Goal: Information Seeking & Learning: Find specific fact

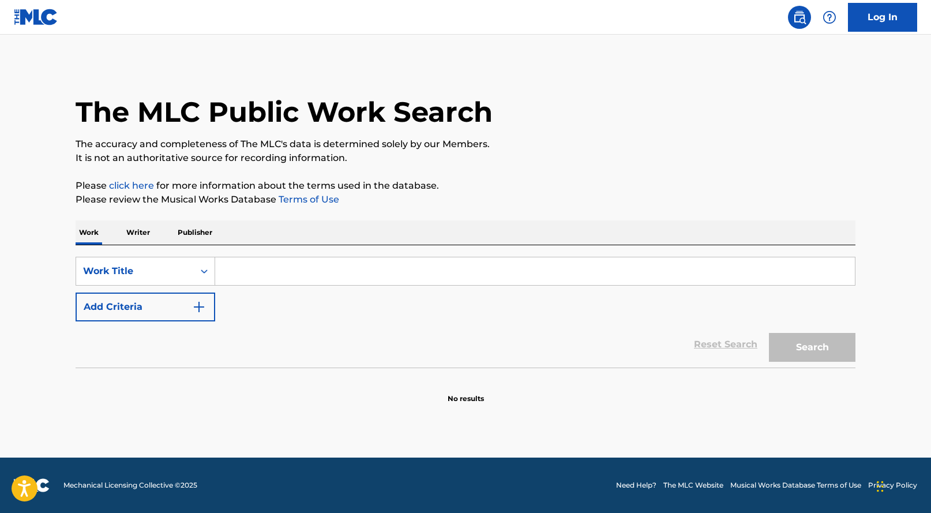
drag, startPoint x: 273, startPoint y: 270, endPoint x: 270, endPoint y: 259, distance: 10.8
click at [273, 270] on input "Search Form" at bounding box center [534, 271] width 639 height 28
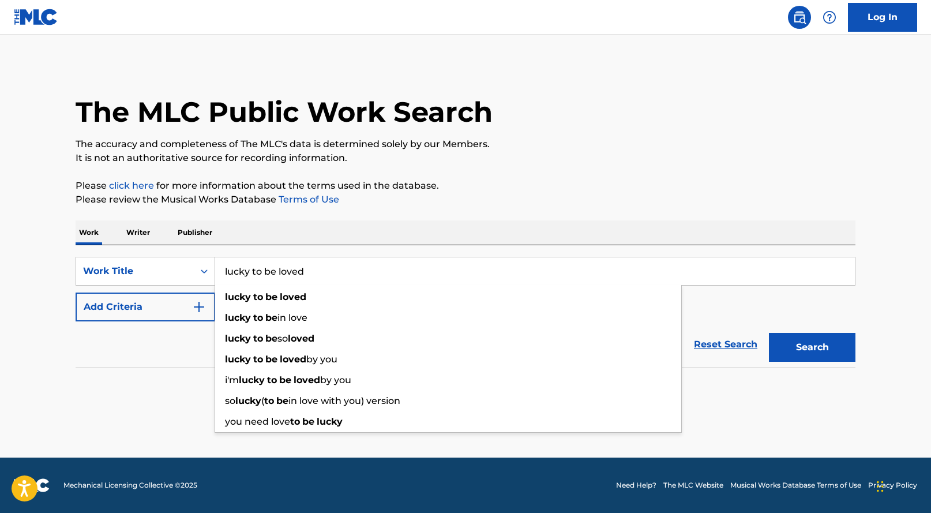
type input "lucky to be loved"
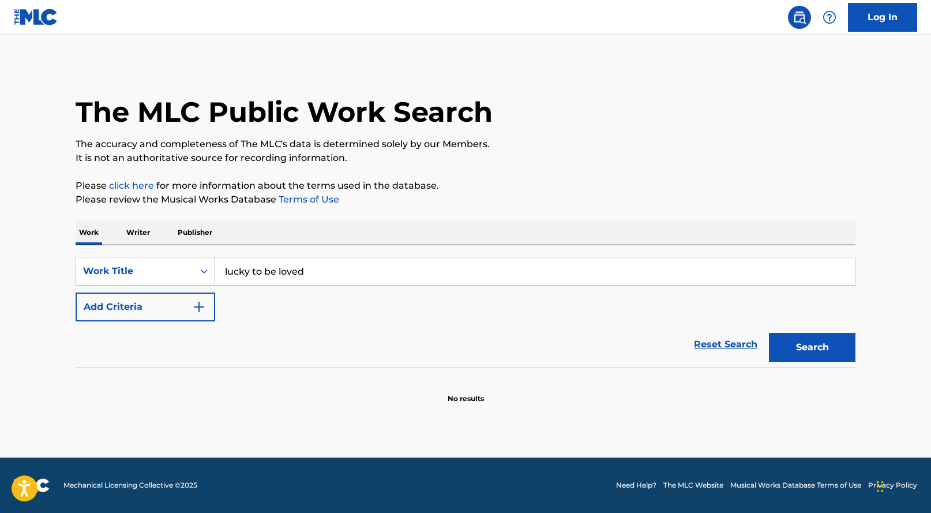
click at [417, 208] on div "The MLC Public Work Search The accuracy and completeness of The MLC's data is d…" at bounding box center [465, 233] width 807 height 340
click at [161, 299] on button "Add Criteria" at bounding box center [146, 306] width 140 height 29
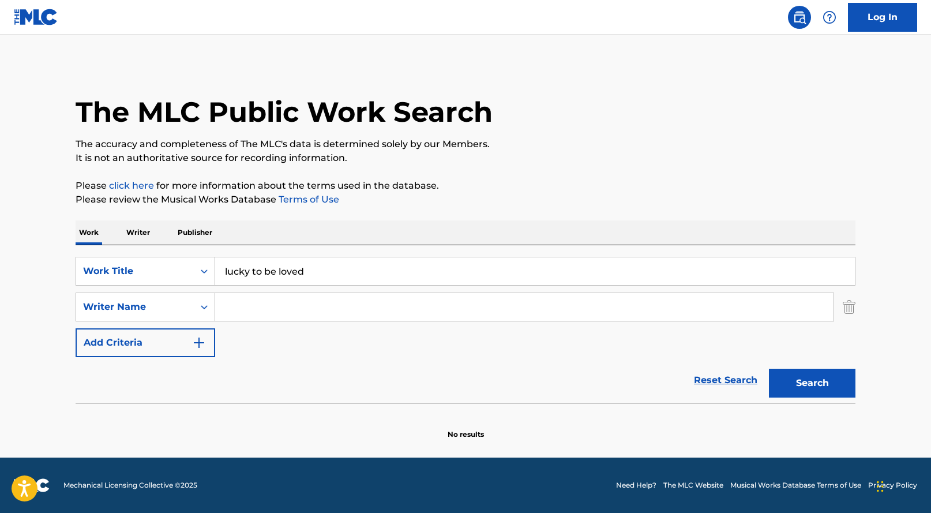
click at [272, 304] on input "Search Form" at bounding box center [524, 307] width 618 height 28
paste input "[PERSON_NAME]"
type input "[PERSON_NAME]"
click at [798, 374] on button "Search" at bounding box center [812, 382] width 86 height 29
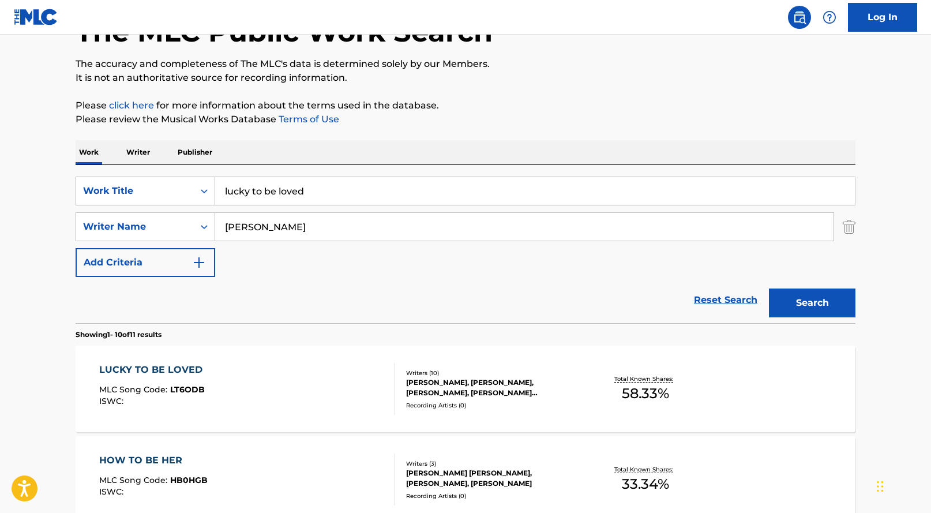
scroll to position [246, 0]
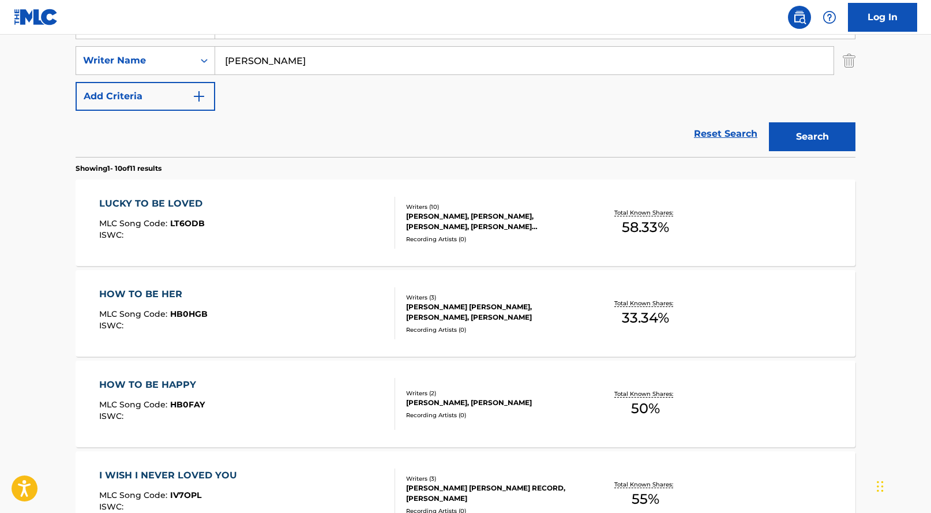
click at [150, 206] on div "LUCKY TO BE LOVED" at bounding box center [153, 204] width 109 height 14
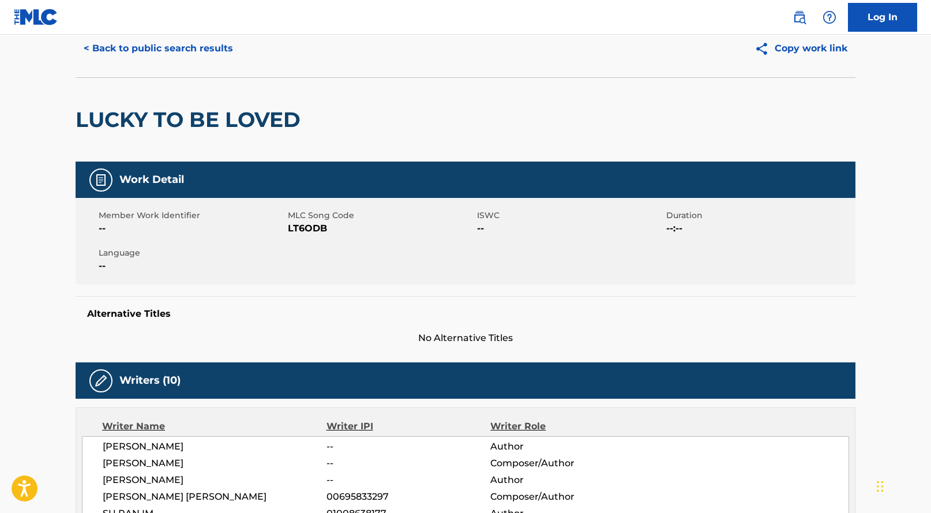
scroll to position [228, 0]
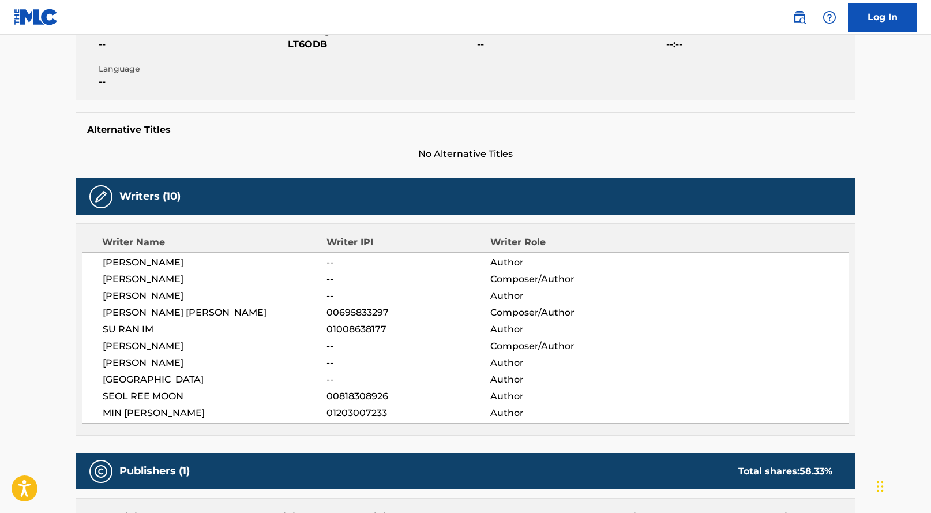
click at [212, 276] on span "[PERSON_NAME]" at bounding box center [215, 279] width 224 height 14
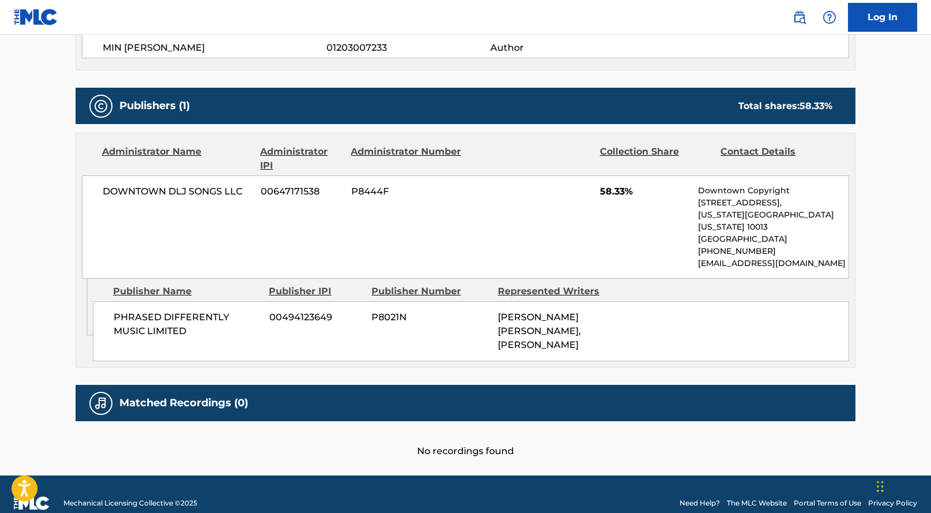
scroll to position [598, 0]
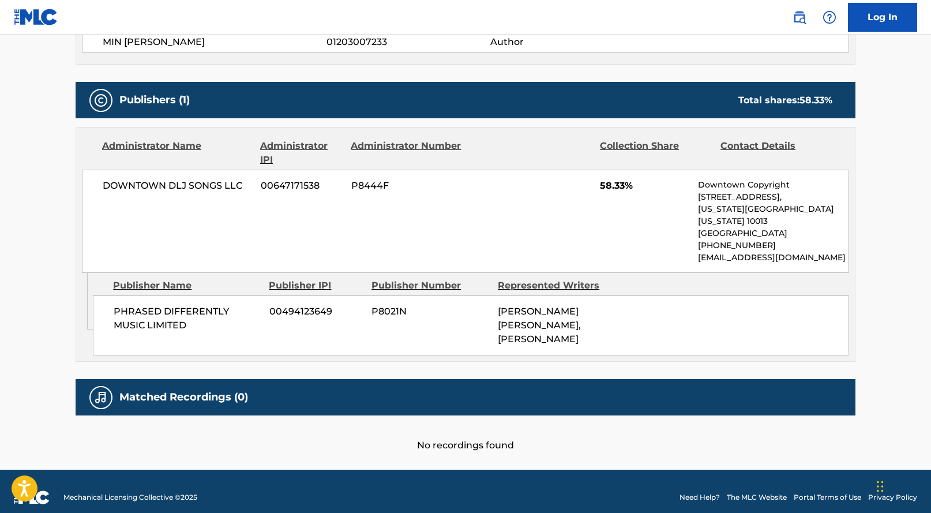
click at [515, 361] on div "Work Detail Member Work Identifier -- MLC Song Code LT6ODB ISWC -- Duration --:…" at bounding box center [465, 29] width 779 height 845
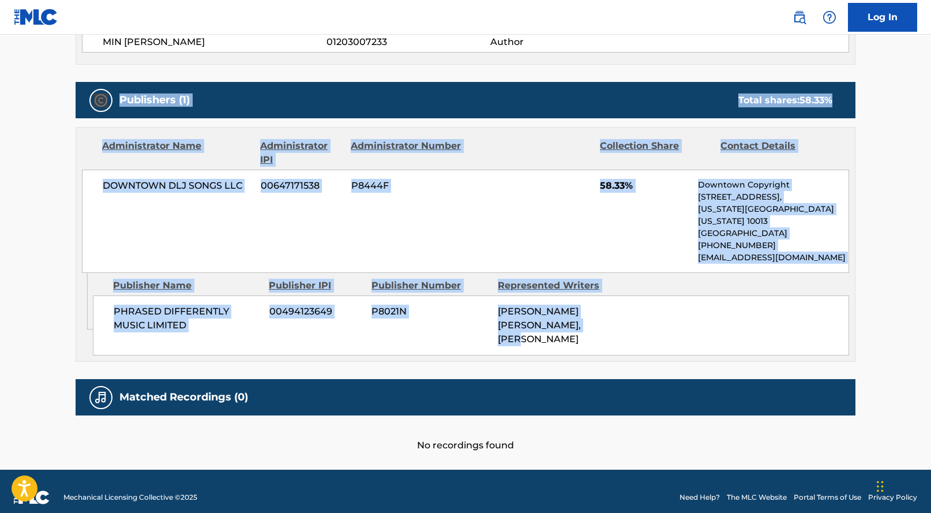
drag, startPoint x: 586, startPoint y: 312, endPoint x: 69, endPoint y: 108, distance: 556.0
click at [82, 176] on div "DOWNTOWN DLJ SONGS LLC 00647171538 P8444F 58.33% Downtown Copyright [STREET_ADD…" at bounding box center [465, 220] width 767 height 103
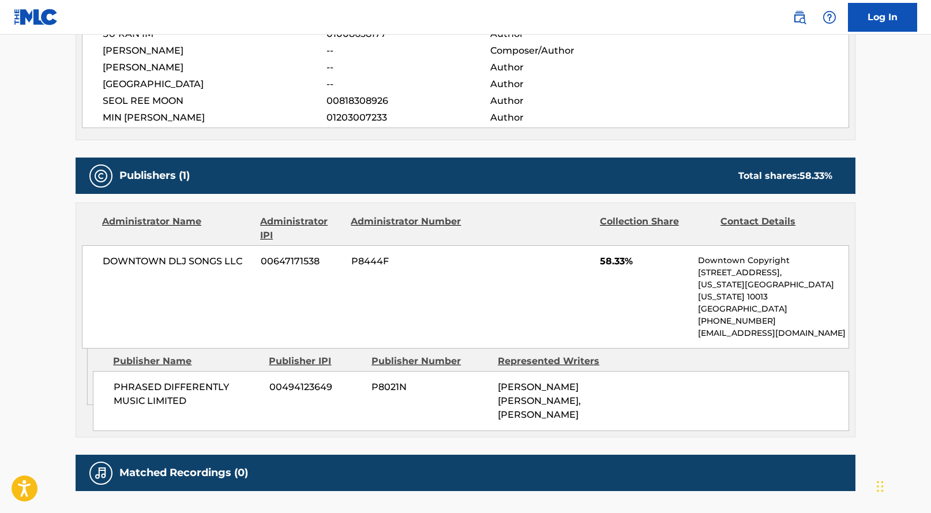
scroll to position [503, 0]
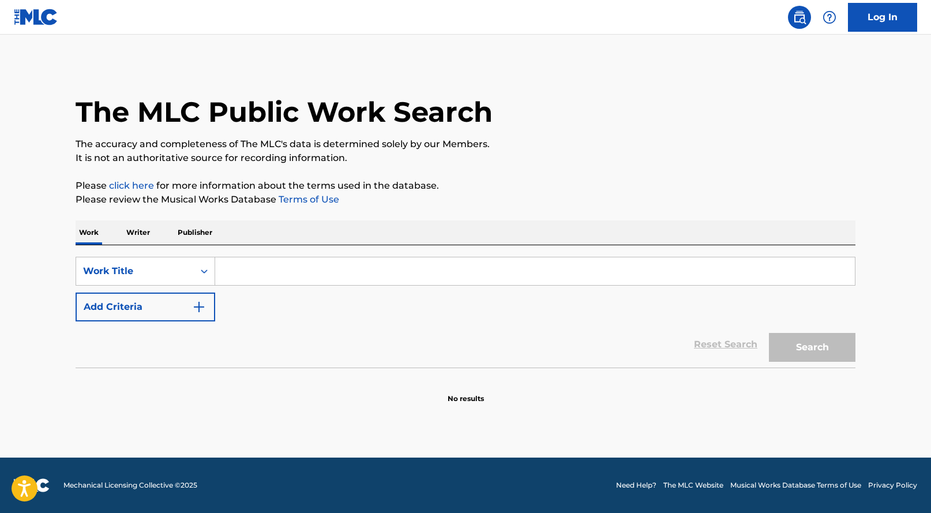
click at [259, 270] on input "Search Form" at bounding box center [534, 271] width 639 height 28
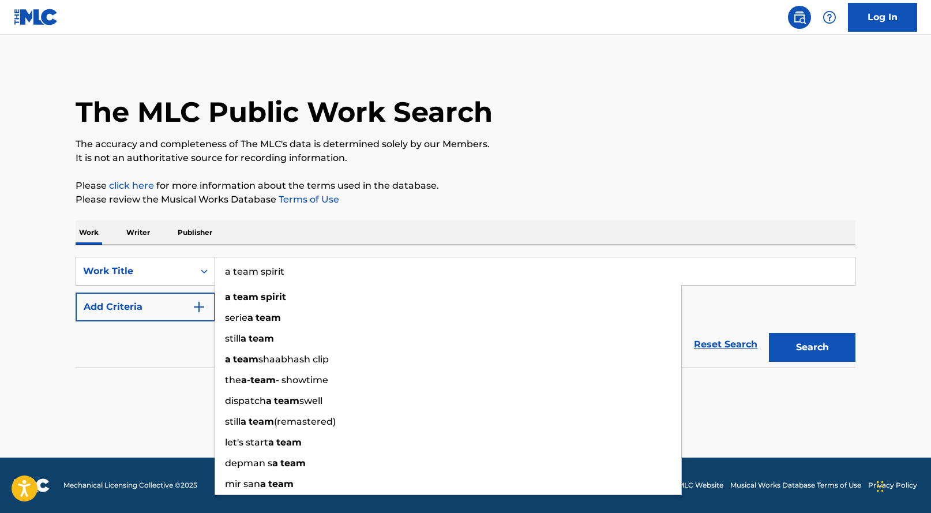
type input "a team spirit"
click at [769, 333] on button "Search" at bounding box center [812, 347] width 86 height 29
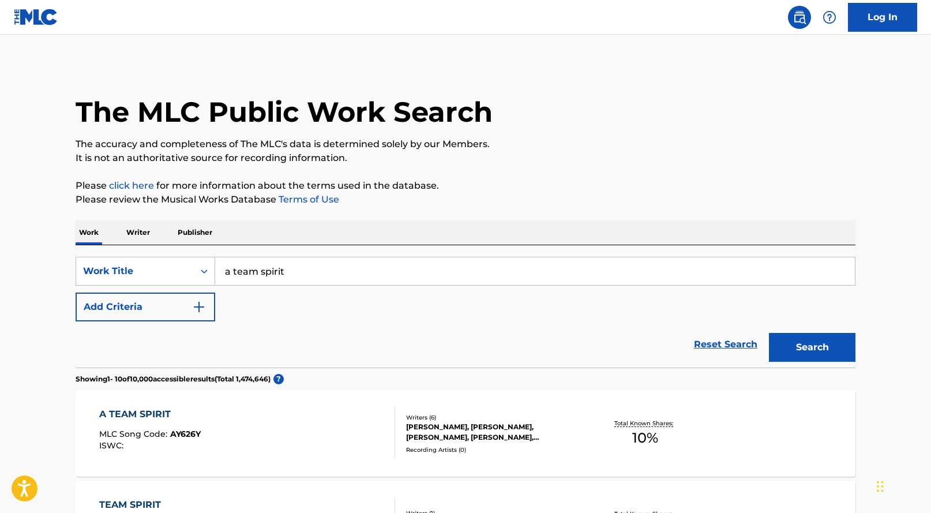
click at [150, 353] on div "Reset Search Search" at bounding box center [465, 344] width 779 height 46
click at [150, 296] on button "Add Criteria" at bounding box center [146, 306] width 140 height 29
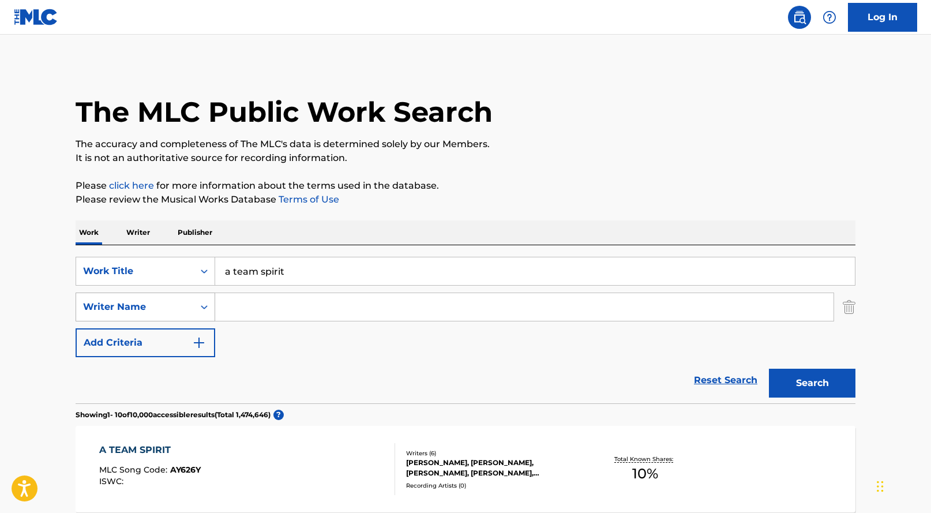
click at [205, 306] on icon "Search Form" at bounding box center [204, 307] width 12 height 12
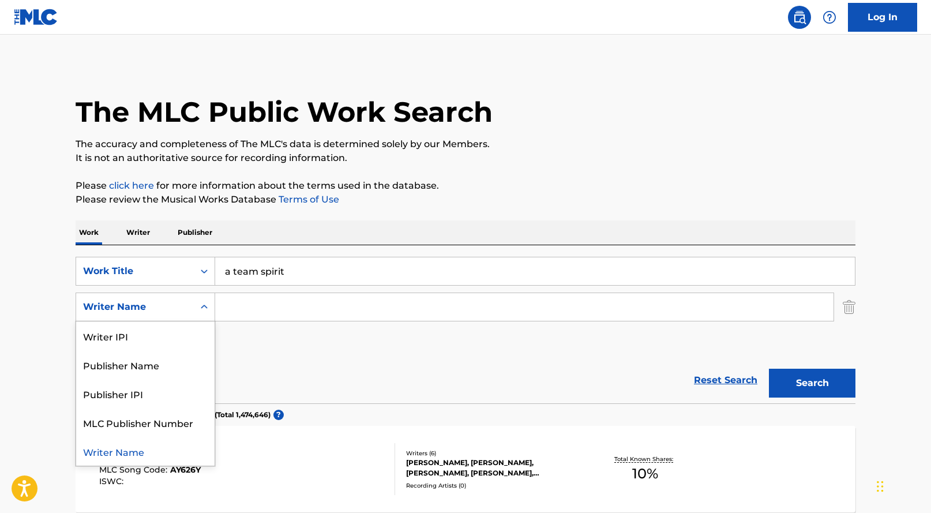
click at [205, 306] on icon "Search Form" at bounding box center [204, 307] width 12 height 12
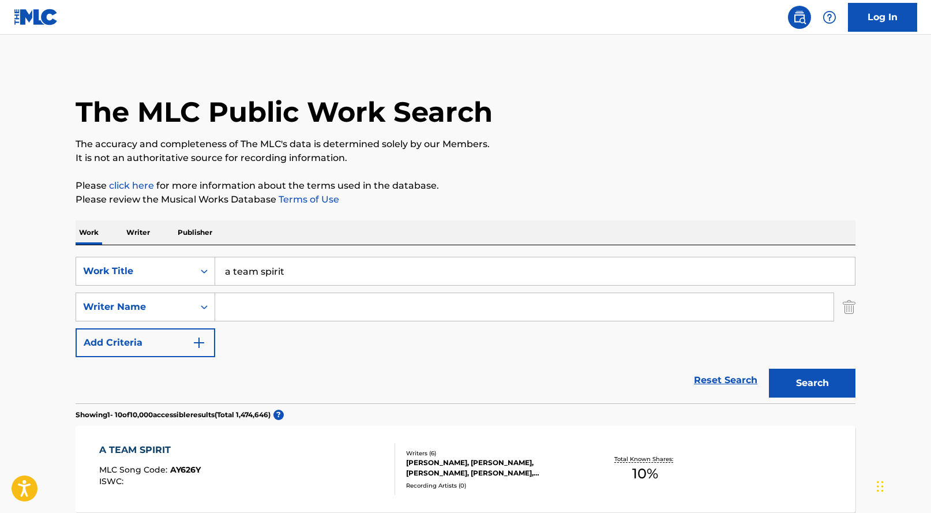
click at [364, 323] on div "SearchWithCriteria44e8ac93-3754-402f-84a6-bba160d9b1fe Work Title a team spirit…" at bounding box center [465, 307] width 779 height 100
click at [283, 327] on div "SearchWithCriteria44e8ac93-3754-402f-84a6-bba160d9b1fe Work Title a team spirit…" at bounding box center [465, 307] width 779 height 100
click at [288, 303] on input "Search Form" at bounding box center [524, 307] width 618 height 28
paste input "Rosario Ferraro"
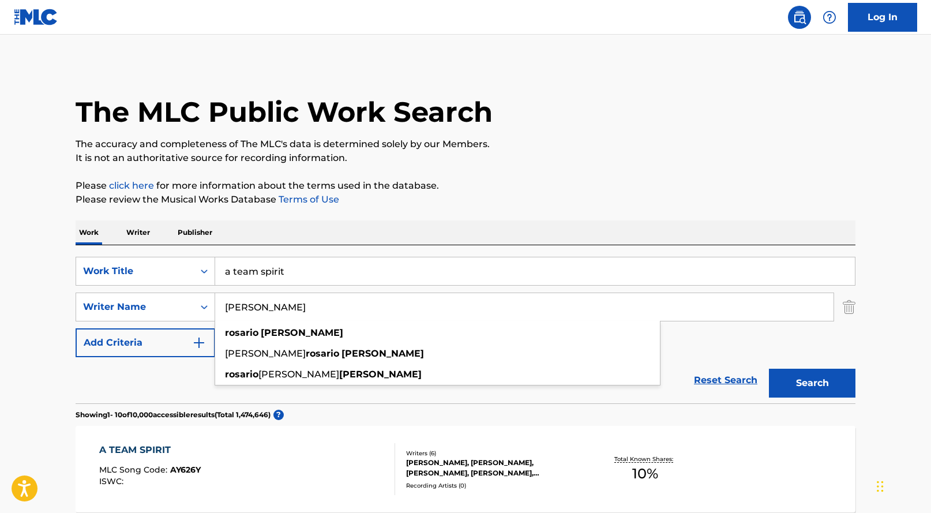
type input "Rosario Ferraro"
click at [792, 381] on button "Search" at bounding box center [812, 382] width 86 height 29
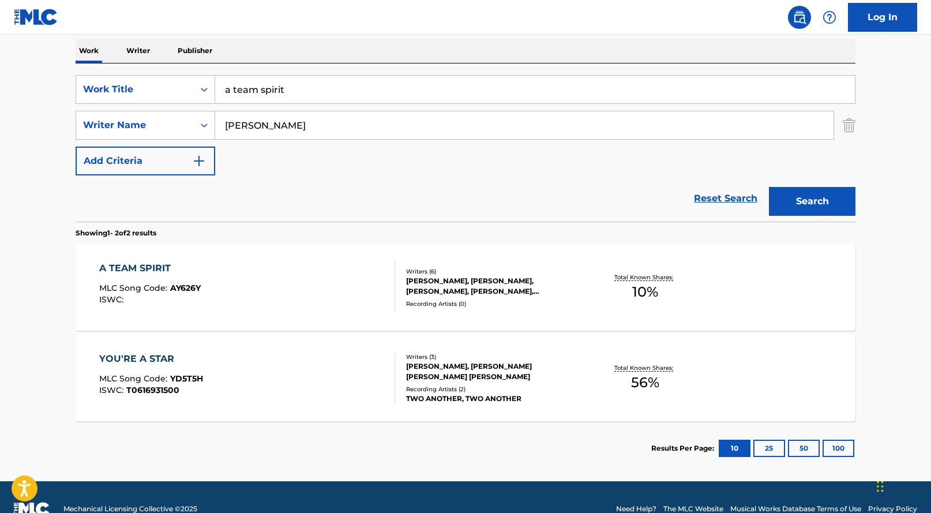
scroll to position [204, 0]
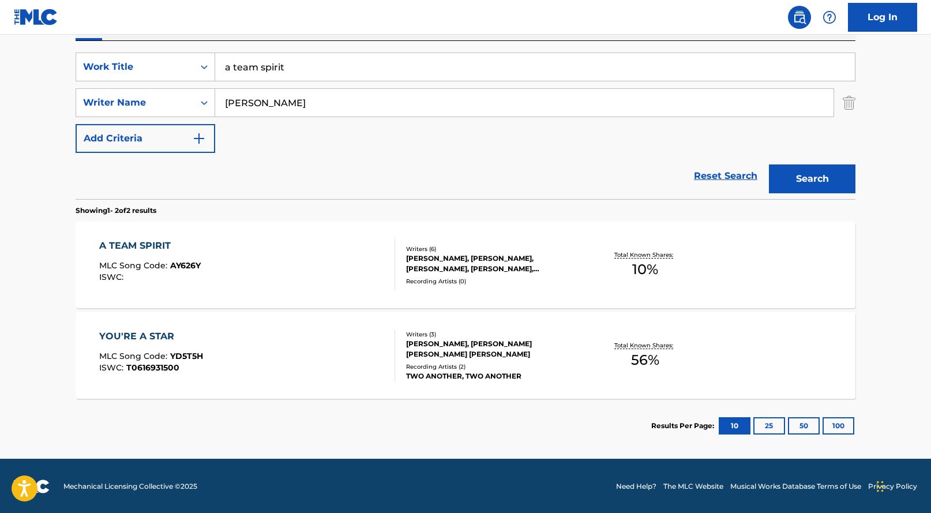
click at [168, 239] on div "A TEAM SPIRIT" at bounding box center [149, 246] width 101 height 14
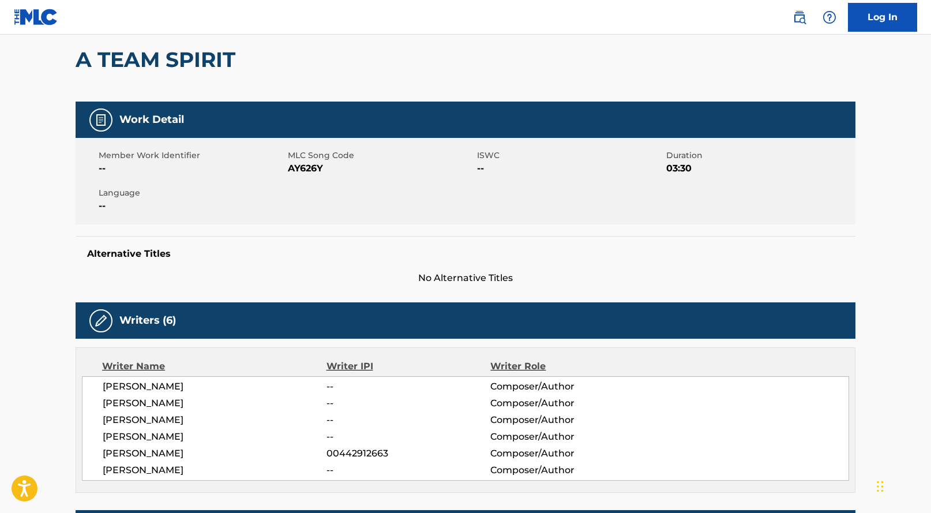
scroll to position [111, 0]
